Goal: Information Seeking & Learning: Learn about a topic

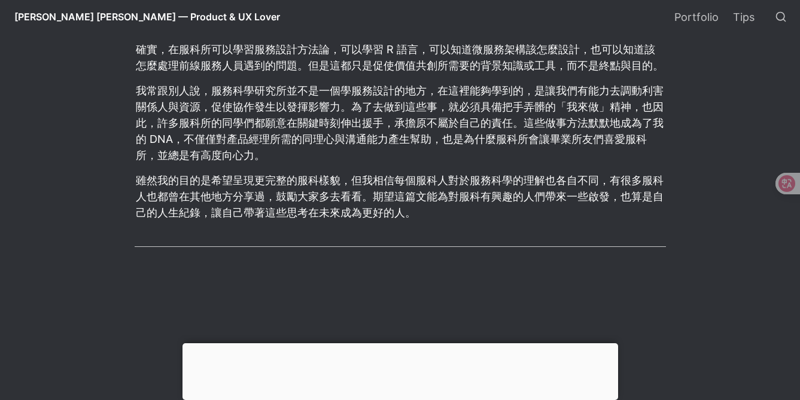
scroll to position [1393, 0]
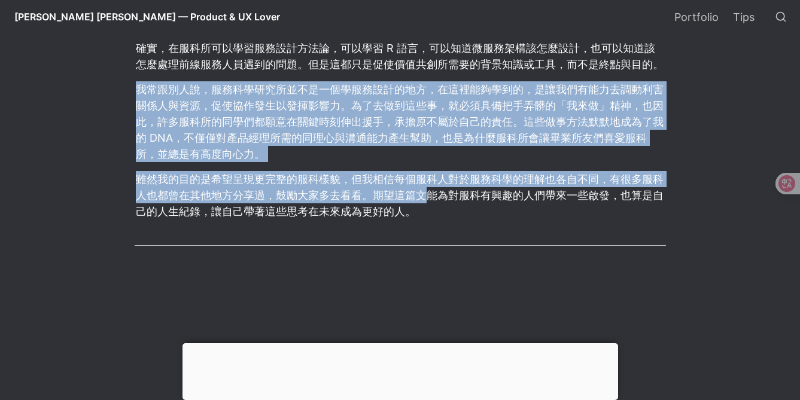
drag, startPoint x: 426, startPoint y: 190, endPoint x: 448, endPoint y: 66, distance: 126.4
click at [448, 66] on article "在 UI/UX 社群，很多人知道國立清華大學的服務科學研究所（以下簡稱服科所）是在搜尋 UX 或服務設計學習管道時得知，也因此很多人想要進來學習 UX 和服務…" at bounding box center [400, 37] width 646 height 1871
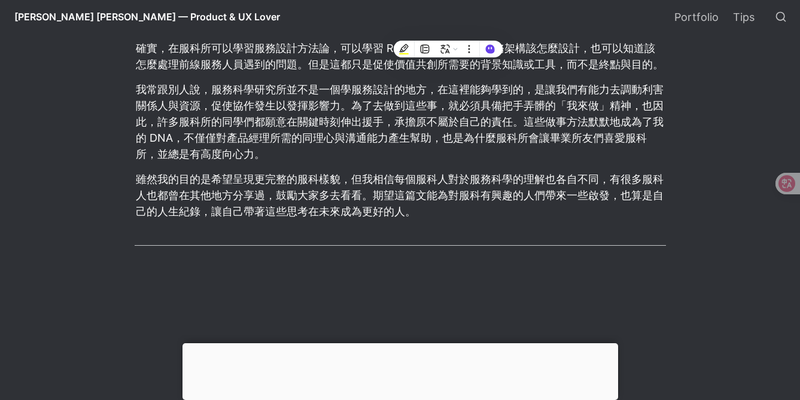
click at [376, 169] on p "雖然我的目的是希望呈現更完整的服科樣貌，但我相信每個服科人對於服務科學的理解也各自不同，有很多服科人也都曾在其他地方分享過，鼓勵大家多去看看。期望這篇文能為對…" at bounding box center [400, 195] width 531 height 52
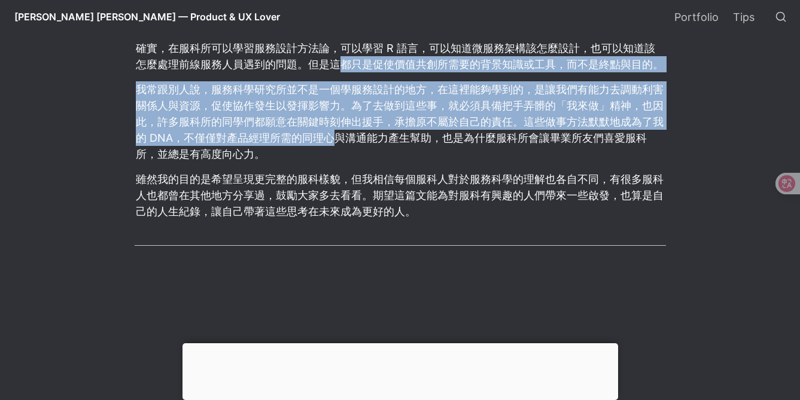
drag, startPoint x: 337, startPoint y: 107, endPoint x: 336, endPoint y: 74, distance: 32.3
click at [336, 55] on article "在 UI/UX 社群，很多人知道國立清華大學的服務科學研究所（以下簡稱服科所）是在搜尋 UX 或服務設計學習管道時得知，也因此很多人想要進來學習 UX 和服務…" at bounding box center [400, 37] width 646 height 1871
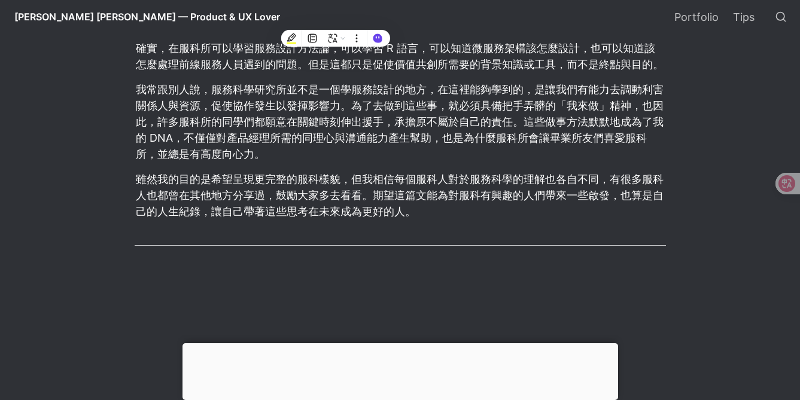
click at [325, 169] on p "雖然我的目的是希望呈現更完整的服科樣貌，但我相信每個服科人對於服務科學的理解也各自不同，有很多服科人也都曾在其他地方分享過，鼓勵大家多去看看。期望這篇文能為對…" at bounding box center [400, 195] width 531 height 52
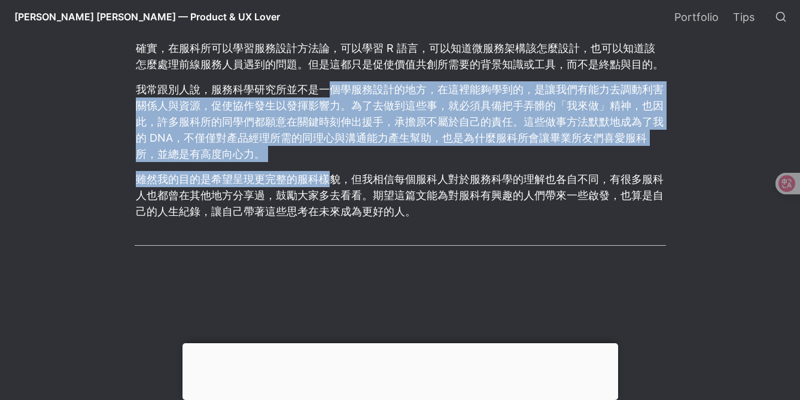
drag, startPoint x: 325, startPoint y: 171, endPoint x: 321, endPoint y: 139, distance: 31.3
click at [325, 71] on article "在 UI/UX 社群，很多人知道國立清華大學的服務科學研究所（以下簡稱服科所）是在搜尋 UX 或服務設計學習管道時得知，也因此很多人想要進來學習 UX 和服務…" at bounding box center [400, 37] width 646 height 1871
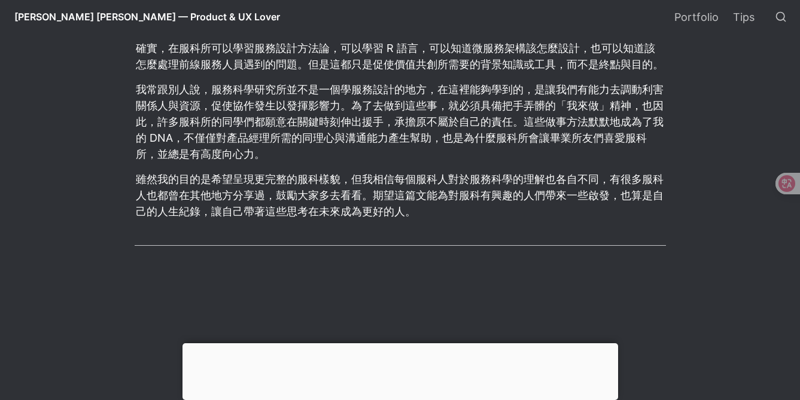
click at [312, 185] on p "雖然我的目的是希望呈現更完整的服科樣貌，但我相信每個服科人對於服務科學的理解也各自不同，有很多服科人也都曾在其他地方分享過，鼓勵大家多去看看。期望這篇文能為對…" at bounding box center [400, 195] width 531 height 52
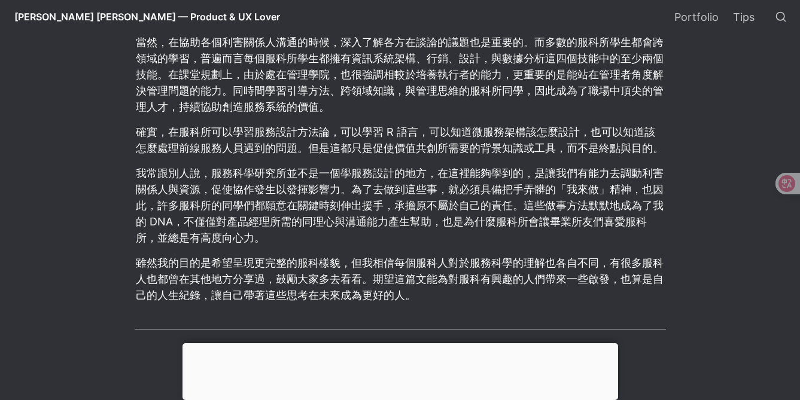
scroll to position [1309, 0]
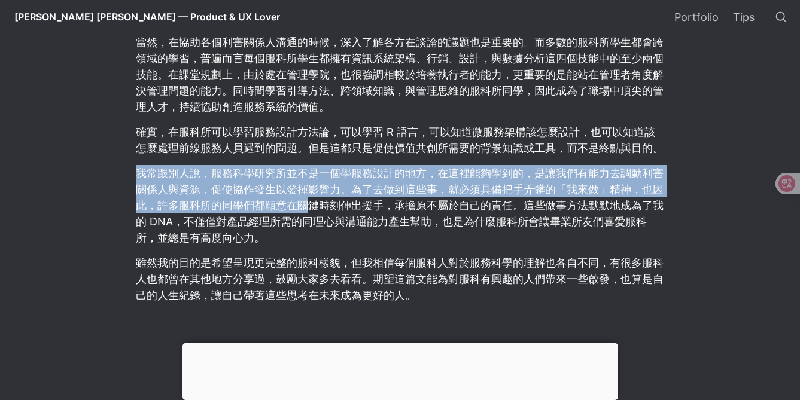
drag, startPoint x: 311, startPoint y: 180, endPoint x: 314, endPoint y: 145, distance: 34.3
click at [314, 145] on article "在 UI/UX 社群，很多人知道國立清華大學的服務科學研究所（以下簡稱服科所）是在搜尋 UX 或服務設計學習管道時得知，也因此很多人想要進來學習 UX 和服務…" at bounding box center [400, 121] width 646 height 1871
click at [311, 170] on p "我常跟別人說，服務科學研究所並不是一個學服務設計的地方，在這裡能夠學到的，是讓我們有能力去調動利害關係人與資源，促使協作發生以發揮影響力。為了去做到這些事，就…" at bounding box center [400, 205] width 531 height 84
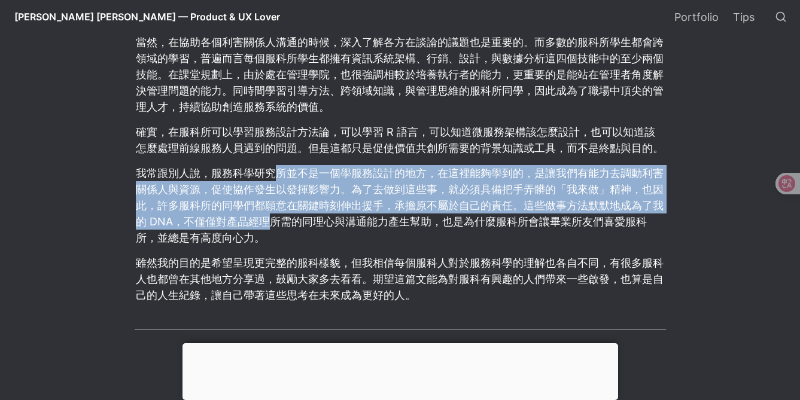
drag, startPoint x: 276, startPoint y: 175, endPoint x: 266, endPoint y: 217, distance: 42.7
click at [266, 216] on p "我常跟別人說，服務科學研究所並不是一個學服務設計的地方，在這裡能夠學到的，是讓我們有能力去調動利害關係人與資源，促使協作發生以發揮影響力。為了去做到這些事，就…" at bounding box center [400, 205] width 531 height 84
click at [275, 200] on p "我常跟別人說，服務科學研究所並不是一個學服務設計的地方，在這裡能夠學到的，是讓我們有能力去調動利害關係人與資源，促使協作發生以發揮影響力。為了去做到這些事，就…" at bounding box center [400, 205] width 531 height 84
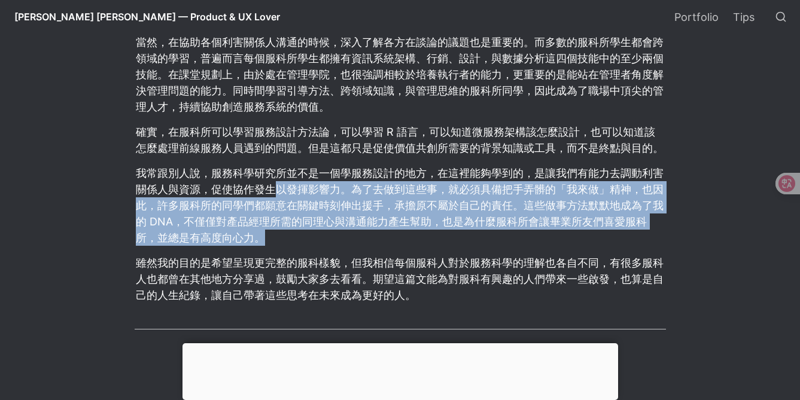
drag, startPoint x: 271, startPoint y: 231, endPoint x: 272, endPoint y: 170, distance: 61.1
click at [272, 170] on p "我常跟別人說，服務科學研究所並不是一個學服務設計的地方，在這裡能夠學到的，是讓我們有能力去調動利害關係人與資源，促使協作發生以發揮影響力。為了去做到這些事，就…" at bounding box center [400, 205] width 531 height 84
click at [270, 208] on p "我常跟別人說，服務科學研究所並不是一個學服務設計的地方，在這裡能夠學到的，是讓我們有能力去調動利害關係人與資源，促使協作發生以發揮影響力。為了去做到這些事，就…" at bounding box center [400, 205] width 531 height 84
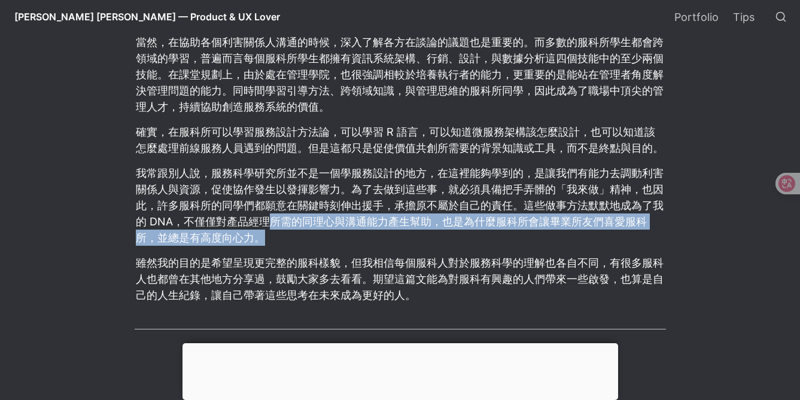
drag, startPoint x: 272, startPoint y: 206, endPoint x: 269, endPoint y: 231, distance: 24.7
click at [269, 231] on p "我常跟別人說，服務科學研究所並不是一個學服務設計的地方，在這裡能夠學到的，是讓我們有能力去調動利害關係人與資源，促使協作發生以發揮影響力。為了去做到這些事，就…" at bounding box center [400, 205] width 531 height 84
click at [271, 219] on p "我常跟別人說，服務科學研究所並不是一個學服務設計的地方，在這裡能夠學到的，是讓我們有能力去調動利害關係人與資源，促使協作發生以發揮影響力。為了去做到這些事，就…" at bounding box center [400, 205] width 531 height 84
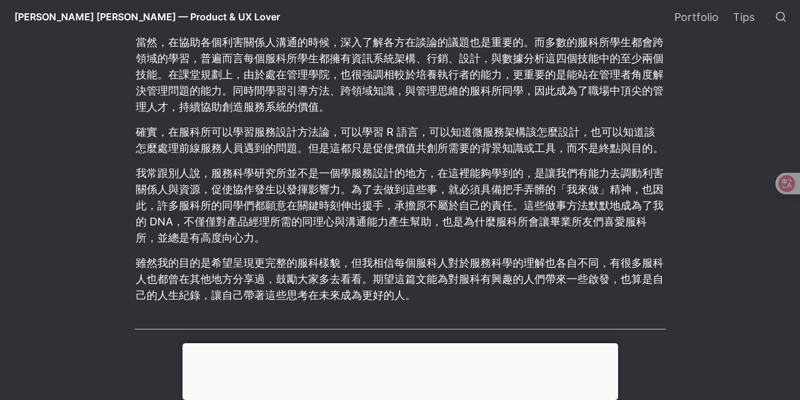
click at [275, 205] on p "我常跟別人說，服務科學研究所並不是一個學服務設計的地方，在這裡能夠學到的，是讓我們有能力去調動利害關係人與資源，促使協作發生以發揮影響力。為了去做到這些事，就…" at bounding box center [400, 205] width 531 height 84
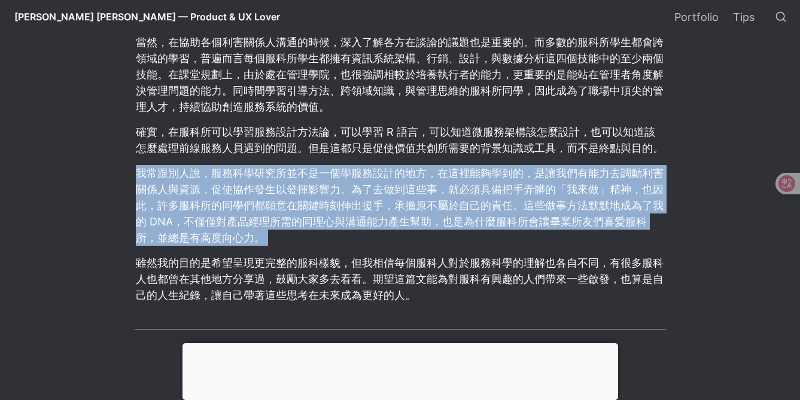
click at [275, 205] on p "我常跟別人說，服務科學研究所並不是一個學服務設計的地方，在這裡能夠學到的，是讓我們有能力去調動利害關係人與資源，促使協作發生以發揮影響力。為了去做到這些事，就…" at bounding box center [400, 205] width 531 height 84
click at [285, 181] on p "我常跟別人說，服務科學研究所並不是一個學服務設計的地方，在這裡能夠學到的，是讓我們有能力去調動利害關係人與資源，促使協作發生以發揮影響力。為了去做到這些事，就…" at bounding box center [400, 205] width 531 height 84
